Goal: Task Accomplishment & Management: Manage account settings

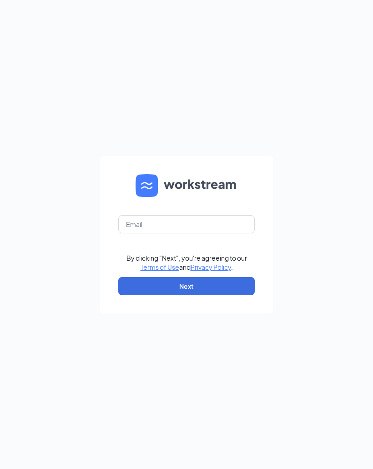
click at [224, 229] on input "text" at bounding box center [186, 224] width 136 height 18
type input "[EMAIL_ADDRESS][DOMAIN_NAME]"
click at [211, 285] on button "Next" at bounding box center [186, 286] width 136 height 18
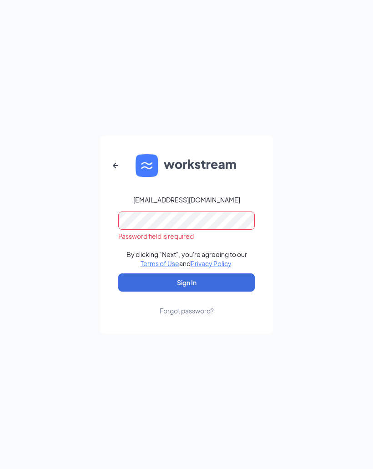
click at [224, 277] on button "Sign In" at bounding box center [186, 282] width 136 height 18
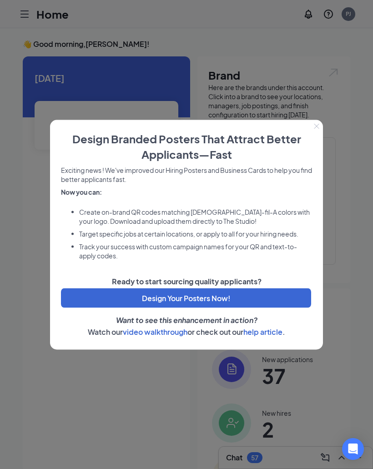
click at [313, 125] on button "Close" at bounding box center [316, 126] width 13 height 13
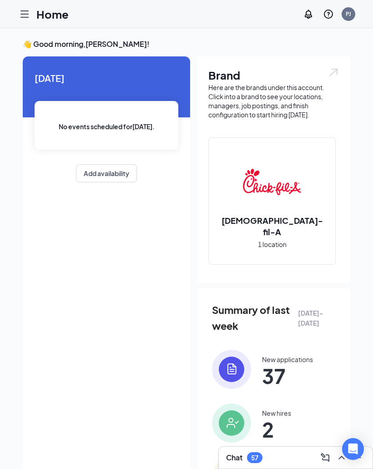
click at [33, 20] on div at bounding box center [24, 14] width 18 height 18
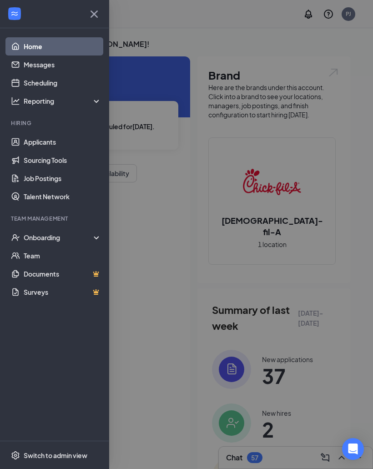
click at [71, 448] on span "Switch to admin view" at bounding box center [63, 455] width 78 height 28
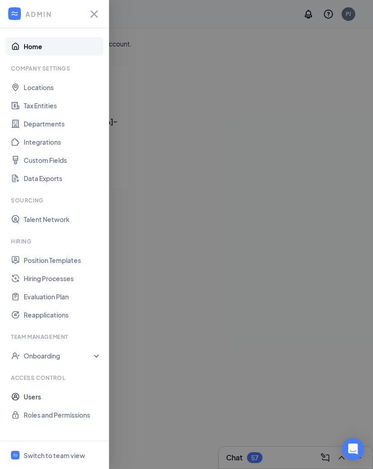
click at [35, 399] on link "Users" at bounding box center [63, 396] width 78 height 18
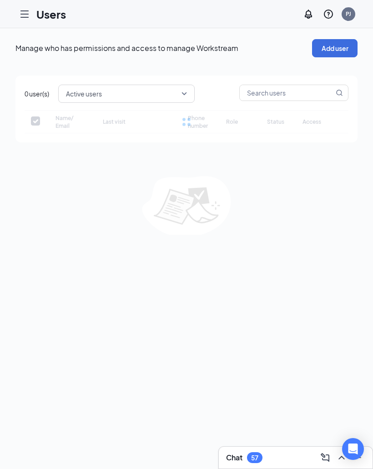
checkbox input "false"
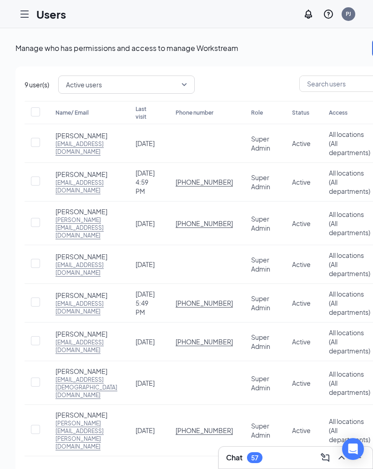
click at [37, 268] on input "checkbox" at bounding box center [35, 263] width 9 height 9
click at [118, 87] on button "Disable user(s)" at bounding box center [112, 84] width 60 height 18
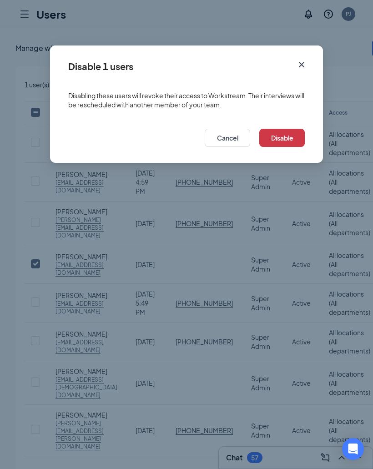
click at [288, 138] on button "Disable" at bounding box center [281, 138] width 45 height 18
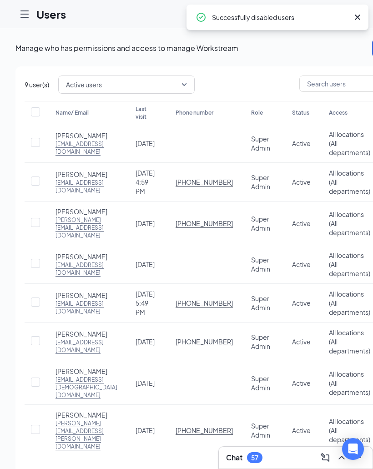
checkbox input "false"
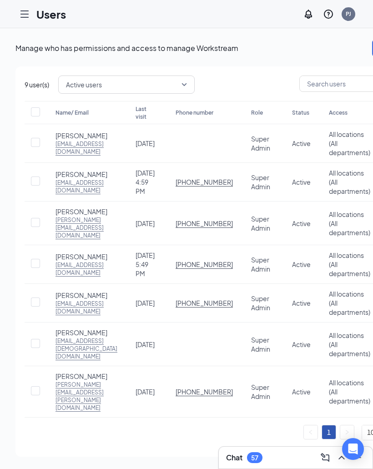
scroll to position [21, 0]
click at [37, 348] on input "checkbox" at bounding box center [35, 343] width 9 height 9
click at [117, 86] on button "Disable user(s)" at bounding box center [112, 84] width 60 height 18
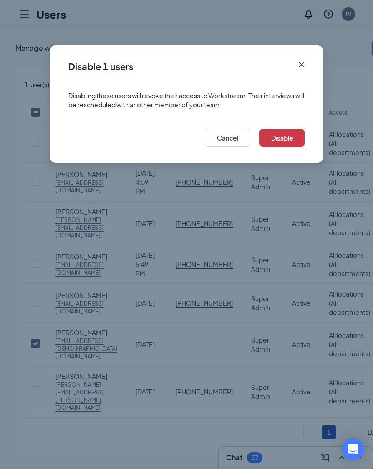
click at [284, 140] on button "Disable" at bounding box center [281, 138] width 45 height 18
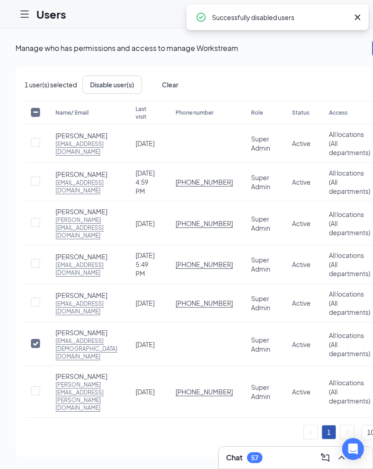
checkbox input "false"
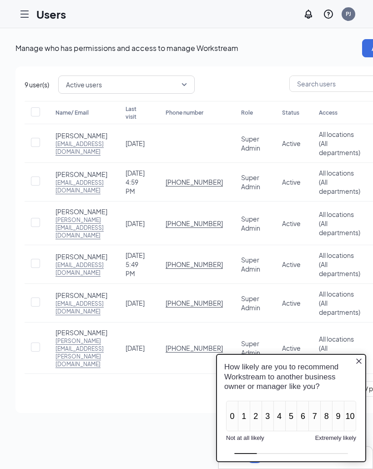
click at [25, 17] on icon "Hamburger" at bounding box center [24, 14] width 7 height 6
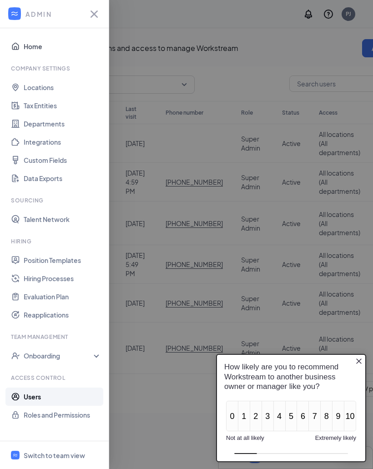
click at [37, 50] on link "Home" at bounding box center [63, 46] width 78 height 18
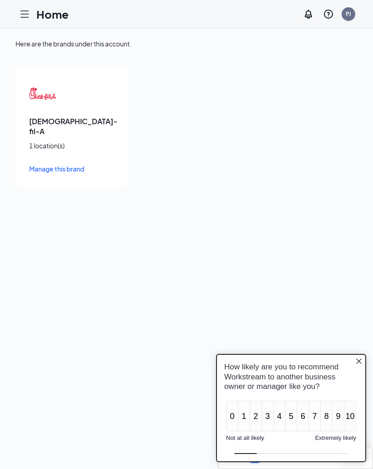
click at [64, 115] on div "[DEMOGRAPHIC_DATA]-fil-A 1 location(s) Manage this brand" at bounding box center [71, 126] width 113 height 121
click at [29, 21] on div at bounding box center [24, 14] width 18 height 18
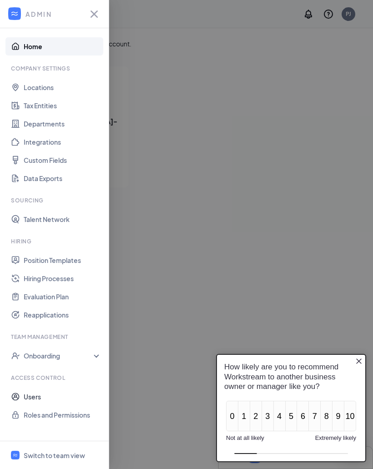
click at [36, 396] on link "Users" at bounding box center [63, 396] width 78 height 18
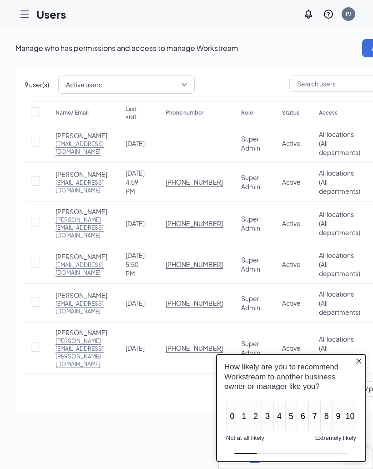
click at [362, 360] on icon "Close button" at bounding box center [358, 360] width 7 height 7
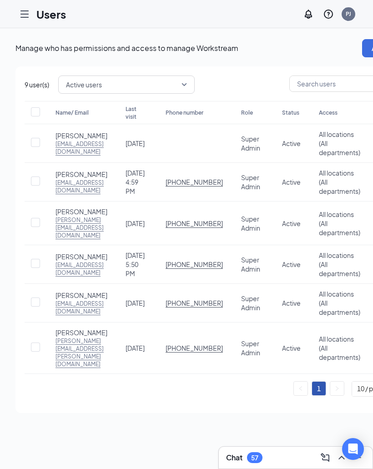
click at [22, 18] on icon "Hamburger" at bounding box center [24, 14] width 11 height 11
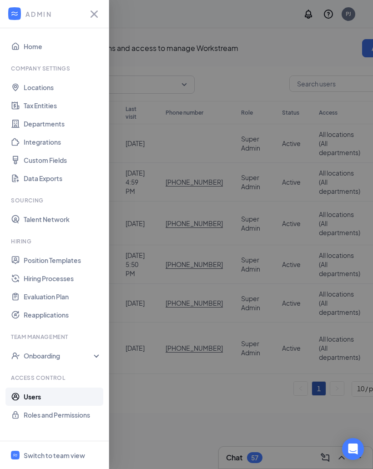
click at [30, 46] on link "Home" at bounding box center [63, 46] width 78 height 18
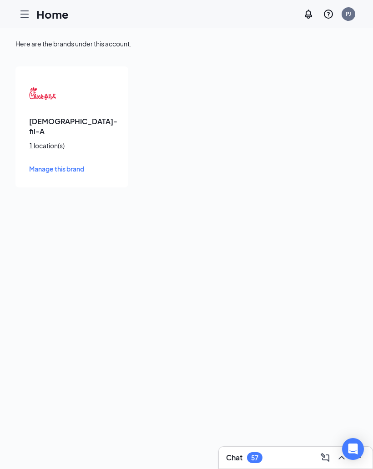
click at [67, 165] on span "Manage this brand" at bounding box center [56, 169] width 55 height 8
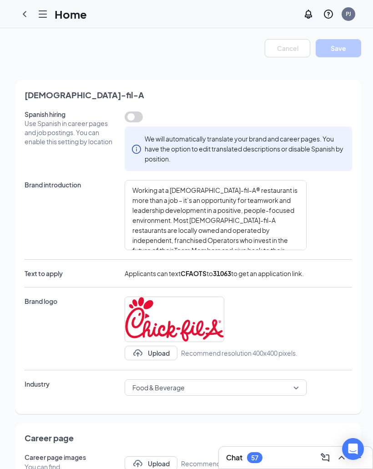
click at [50, 18] on div at bounding box center [43, 14] width 18 height 18
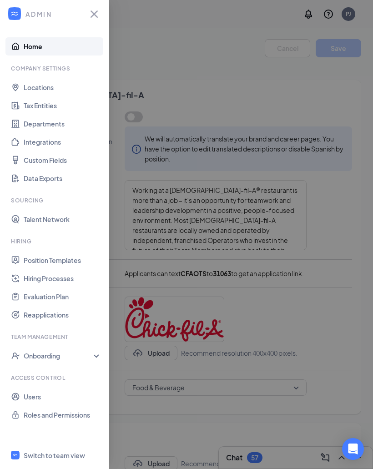
click at [71, 451] on div "Switch to team view" at bounding box center [54, 455] width 61 height 9
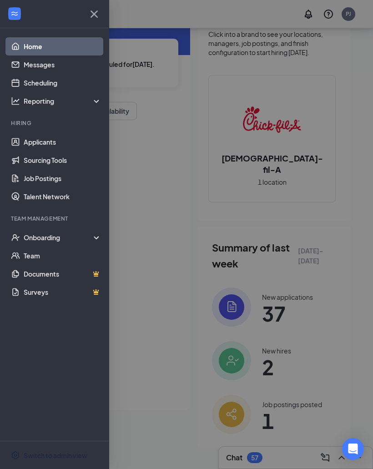
scroll to position [40, 0]
